Goal: Task Accomplishment & Management: Use online tool/utility

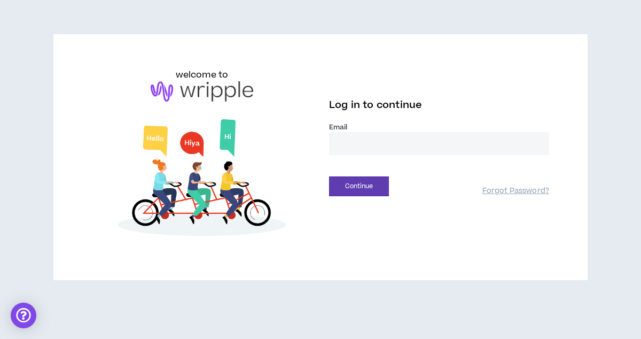
click at [367, 156] on div "Email *" at bounding box center [439, 142] width 220 height 41
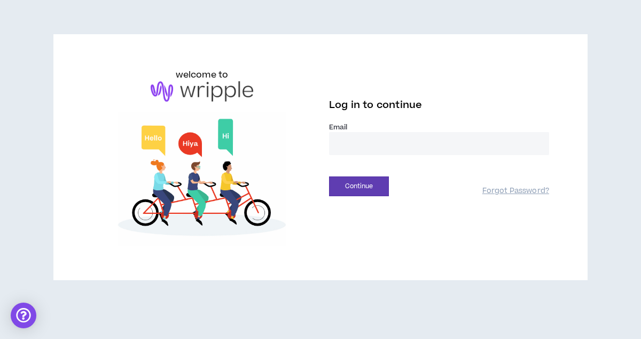
click at [355, 139] on input "email" at bounding box center [439, 143] width 220 height 23
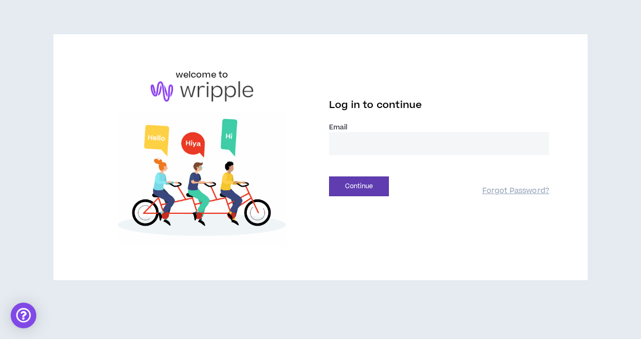
type input "**********"
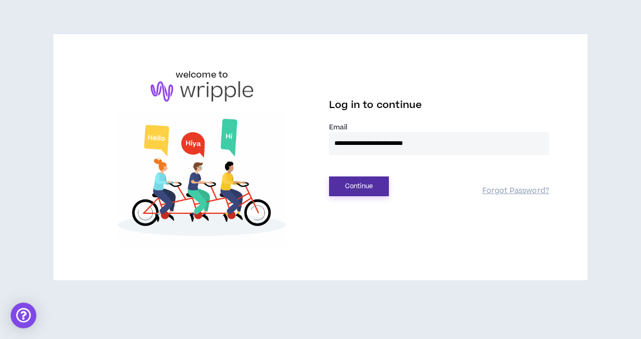
click at [371, 185] on button "Continue" at bounding box center [359, 186] width 60 height 20
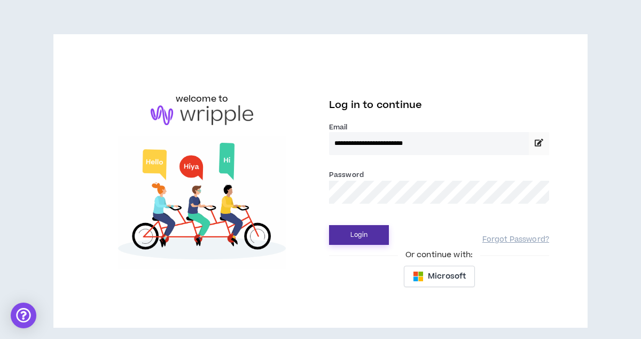
click at [359, 230] on button "Login" at bounding box center [359, 235] width 60 height 20
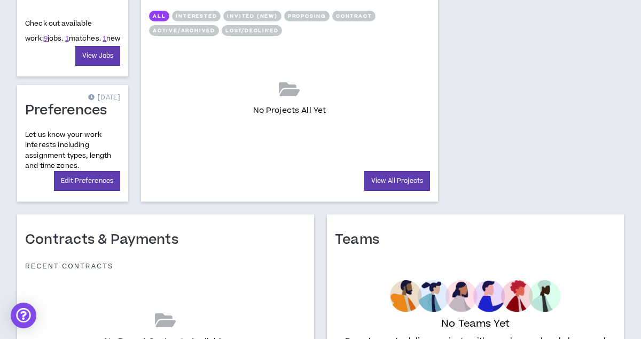
scroll to position [519, 0]
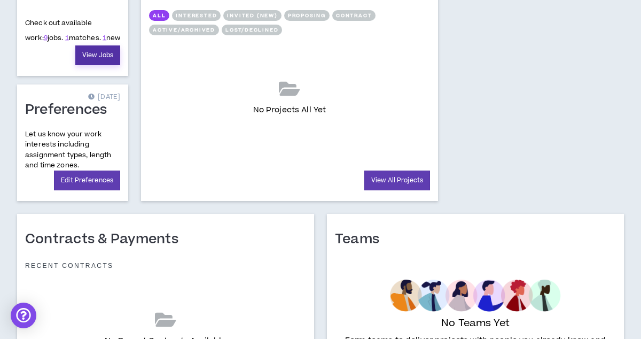
click at [105, 61] on link "View Jobs" at bounding box center [97, 55] width 45 height 20
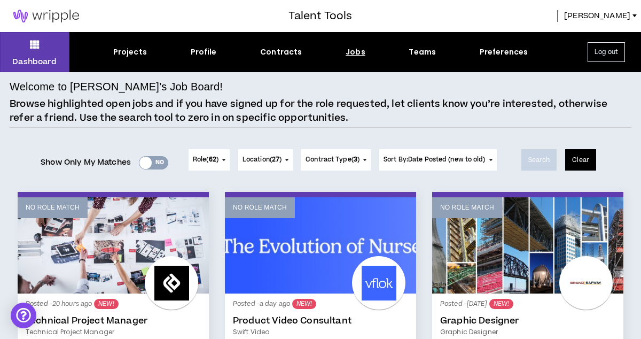
click at [587, 152] on button "Clear" at bounding box center [580, 159] width 31 height 21
click at [586, 160] on button "Clear" at bounding box center [580, 159] width 31 height 21
click at [150, 162] on div "Yes No" at bounding box center [153, 162] width 29 height 13
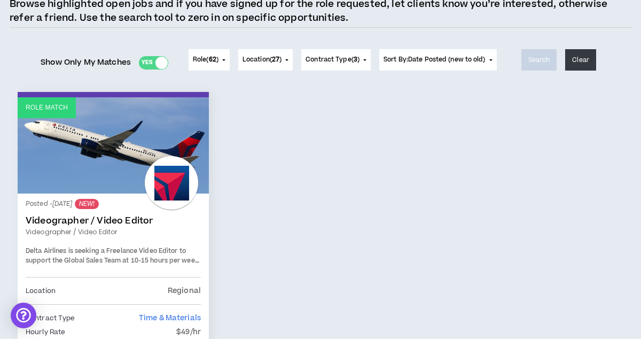
scroll to position [268, 0]
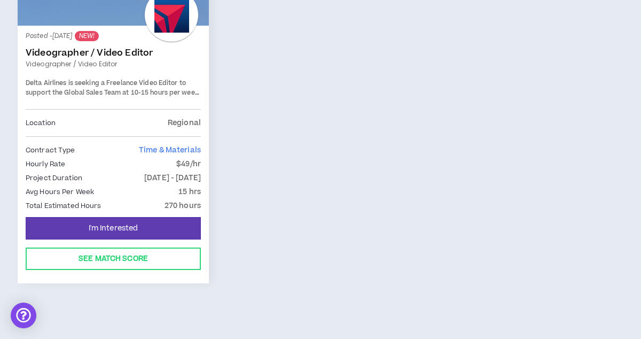
click at [130, 41] on div "Posted - [DATE] NEW! Videographer / Video Editor Videographer / Video Editor De…" at bounding box center [113, 71] width 175 height 75
click at [166, 22] on div at bounding box center [171, 14] width 53 height 53
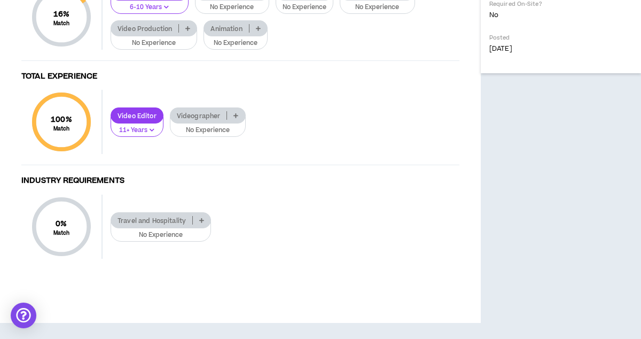
scroll to position [772, 0]
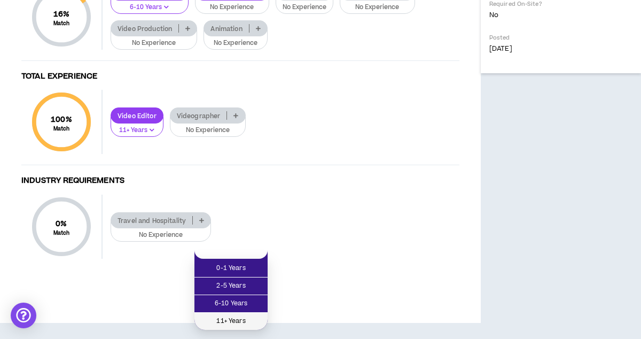
click at [246, 315] on span "11+ Years" at bounding box center [231, 321] width 60 height 12
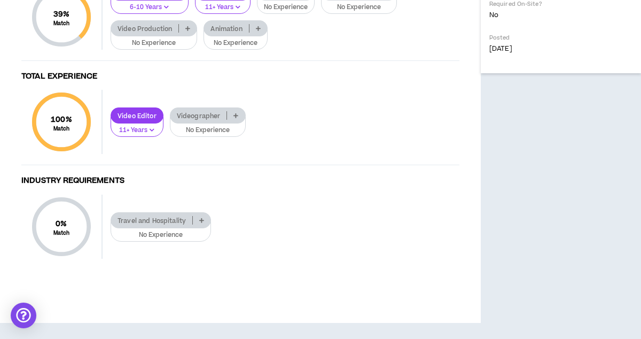
scroll to position [793, 0]
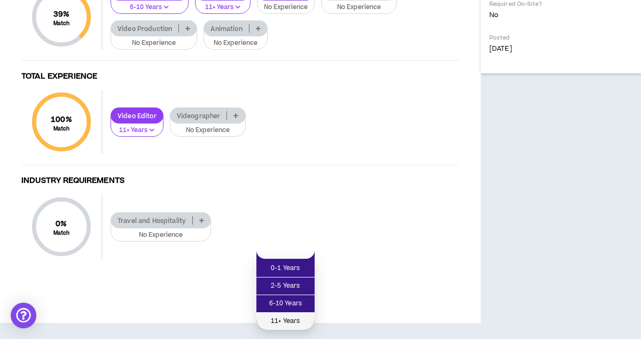
click at [292, 315] on span "11+ Years" at bounding box center [285, 321] width 45 height 12
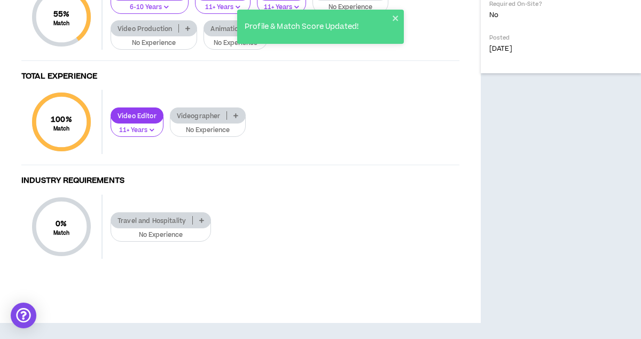
click at [200, 223] on icon at bounding box center [201, 219] width 5 height 5
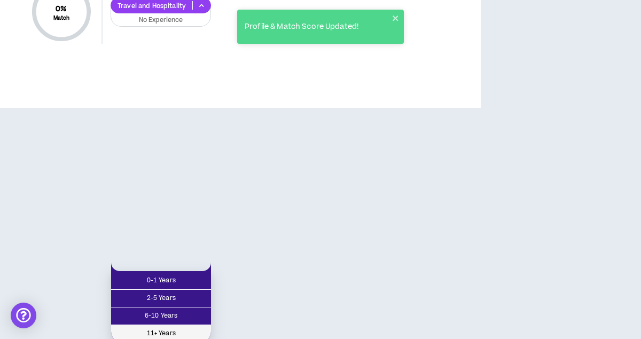
click at [180, 331] on span "11+ Years" at bounding box center [161, 334] width 87 height 12
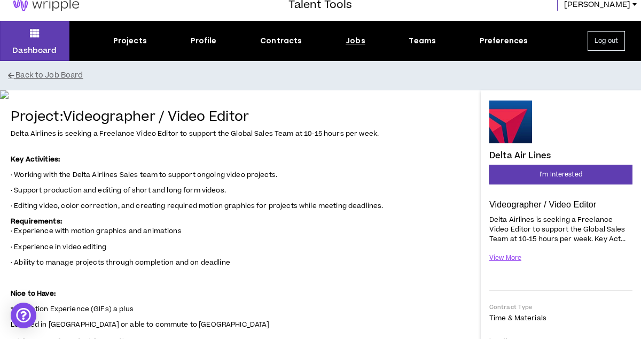
scroll to position [0, 0]
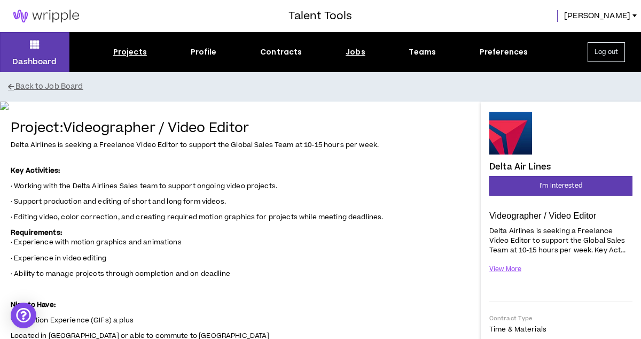
click at [131, 56] on div "Projects" at bounding box center [130, 51] width 34 height 11
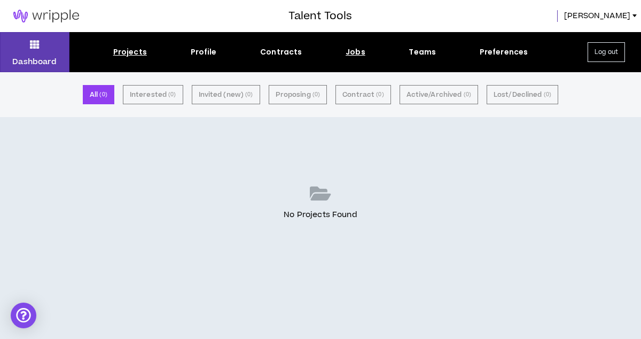
click at [354, 51] on div "Jobs" at bounding box center [356, 51] width 20 height 11
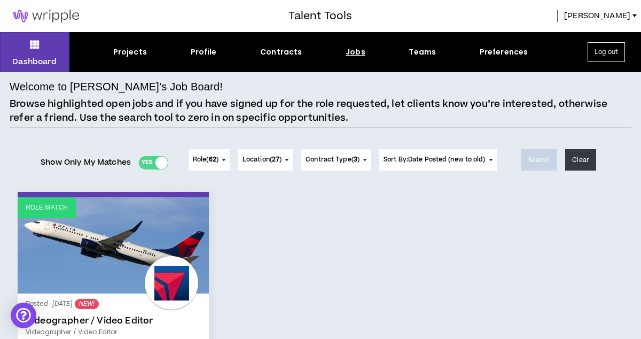
click at [156, 164] on div at bounding box center [162, 163] width 12 height 12
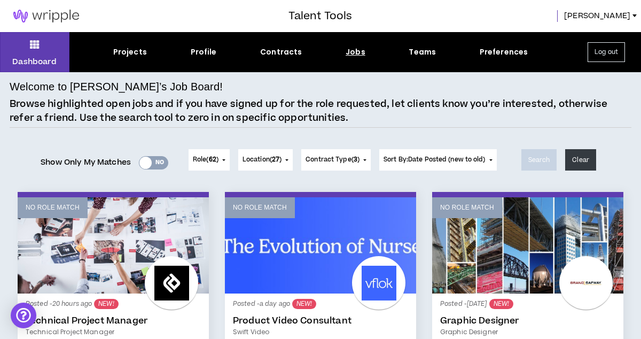
click at [224, 160] on button "Role ( 62 )" at bounding box center [209, 159] width 41 height 21
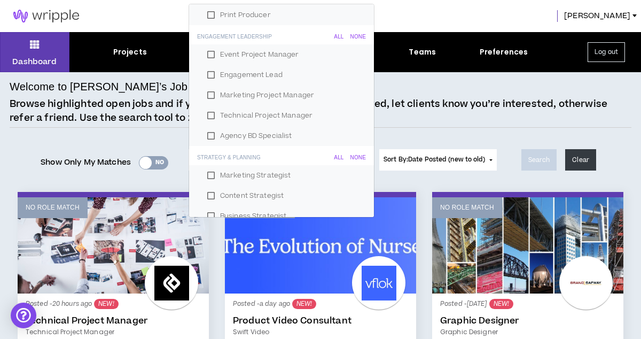
scroll to position [605, 0]
